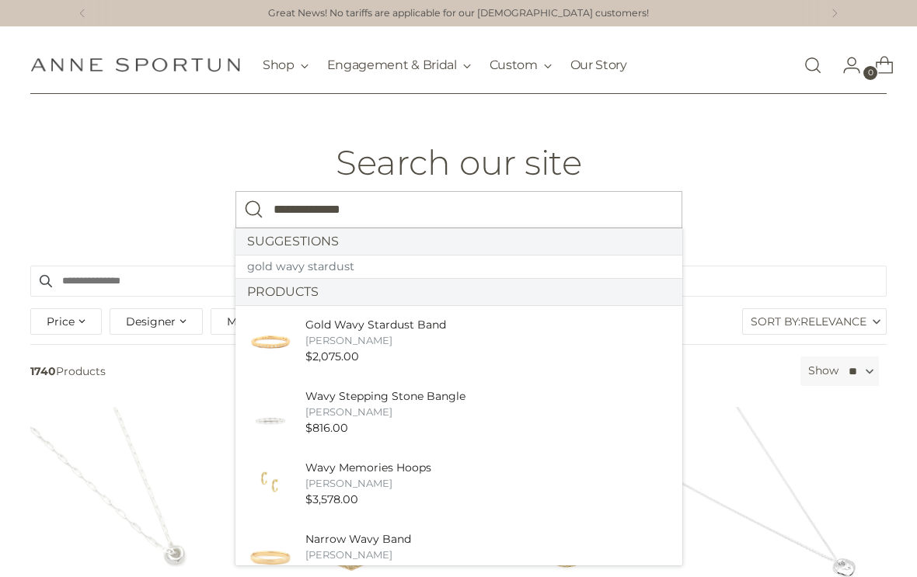
type input "**********"
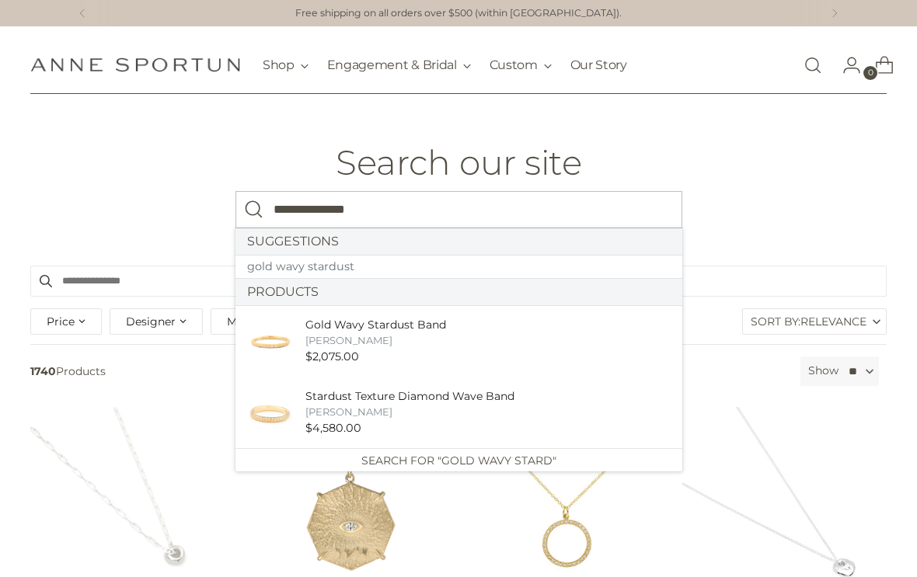
click at [352, 333] on div "[PERSON_NAME]" at bounding box center [375, 340] width 141 height 15
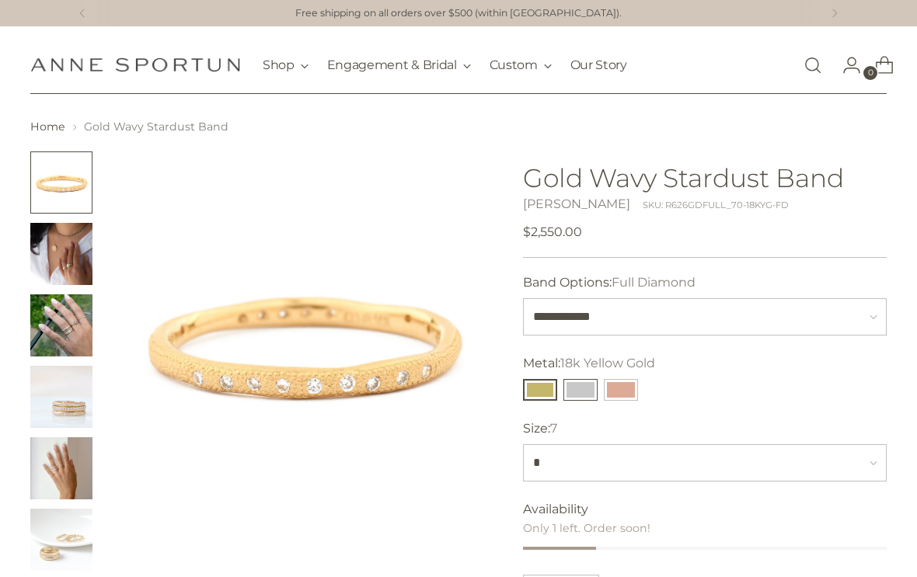
click at [581, 386] on button "14k White Gold" at bounding box center [580, 390] width 34 height 22
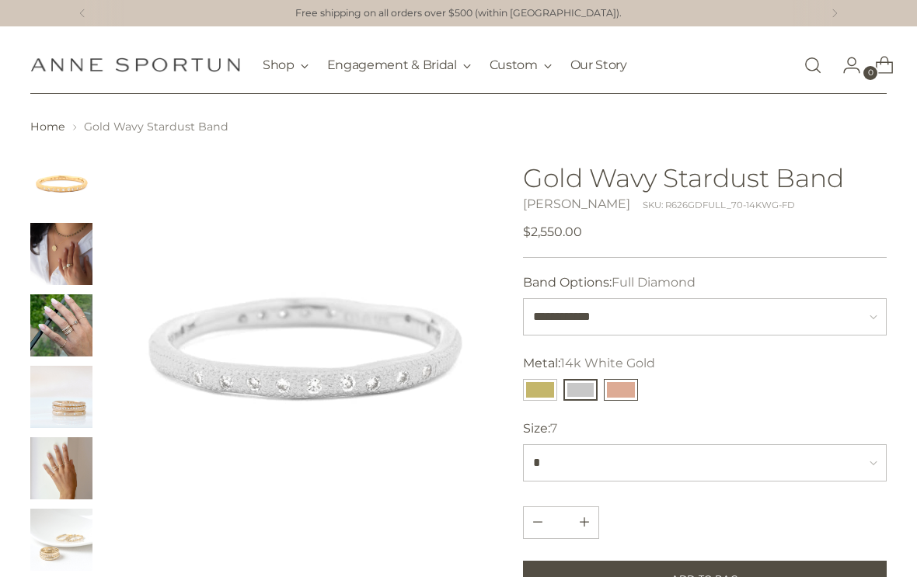
click at [620, 391] on button "14k Rose Gold" at bounding box center [621, 390] width 34 height 22
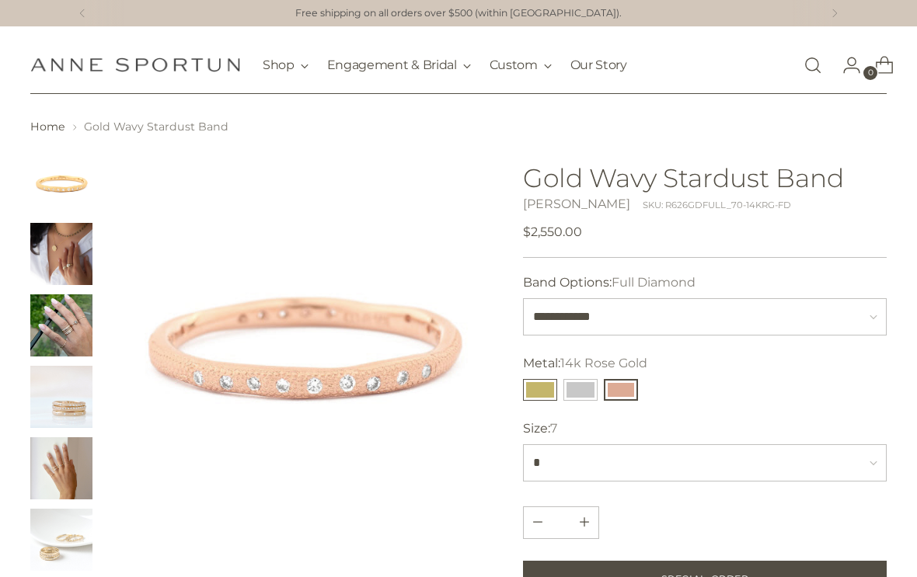
click at [540, 384] on button "18k Yellow Gold" at bounding box center [540, 390] width 34 height 22
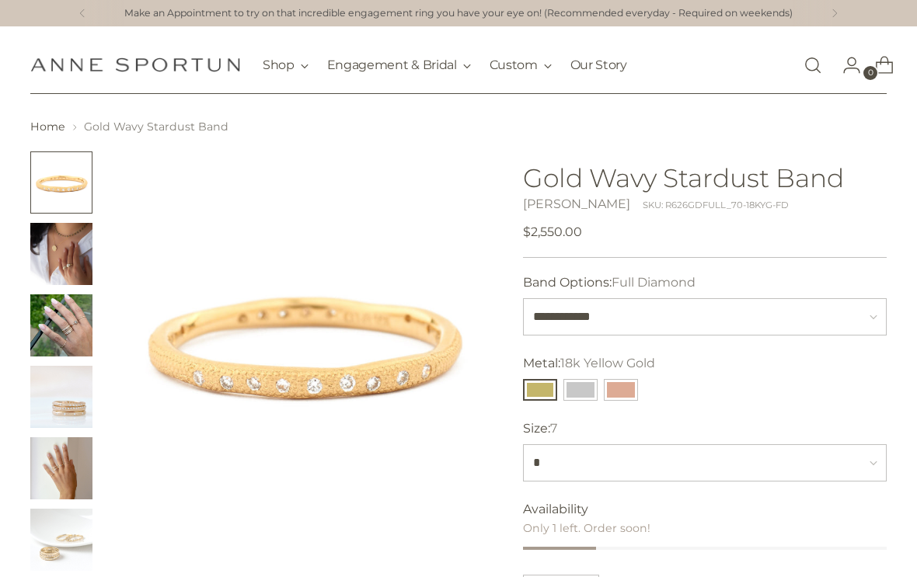
click at [77, 398] on img "Change image to image 4" at bounding box center [61, 397] width 62 height 62
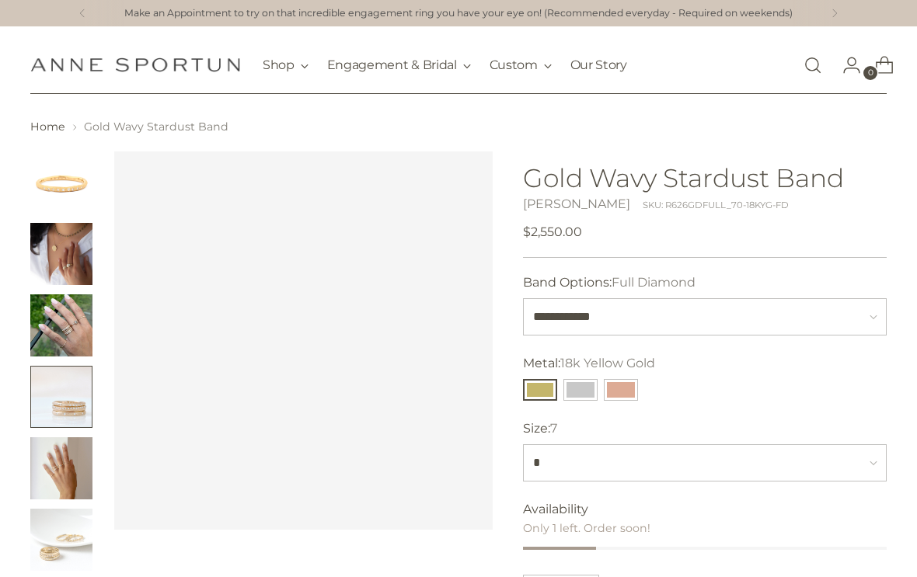
click at [75, 524] on img "Change image to image 6" at bounding box center [61, 540] width 62 height 62
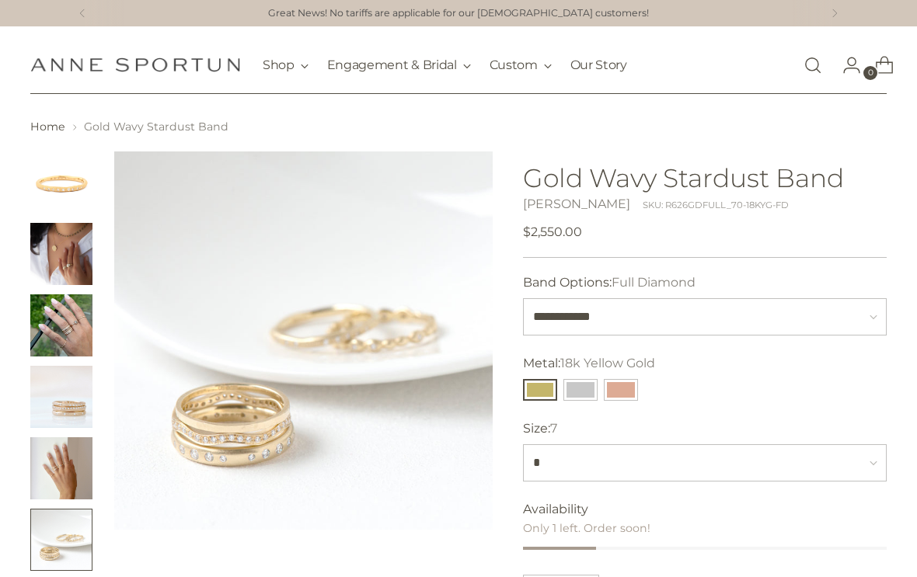
click at [63, 183] on img "Change image to image 1" at bounding box center [61, 182] width 62 height 62
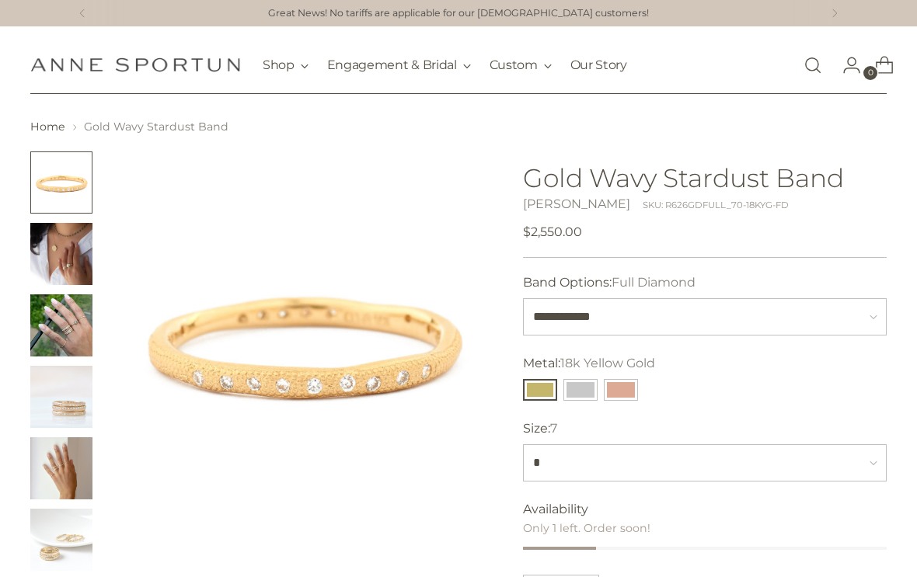
click at [577, 372] on label "Metal: 18k Yellow Gold" at bounding box center [589, 363] width 132 height 19
click at [0, 0] on select "**********" at bounding box center [0, 0] width 0 height 0
click at [579, 388] on button "14k White Gold" at bounding box center [580, 390] width 34 height 22
